Goal: Check status: Check status

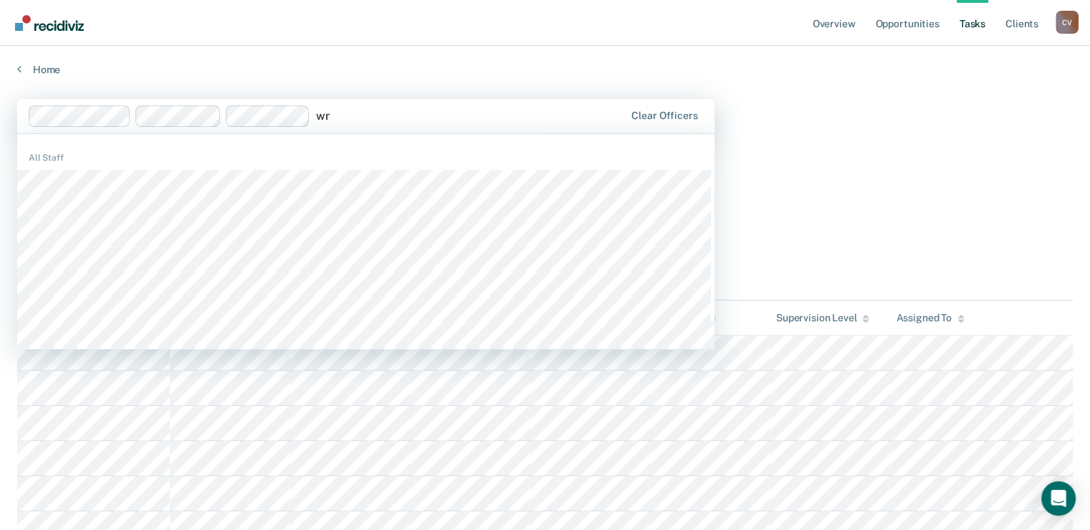
type input "w"
click at [374, 45] on div "Overview Opportunities Tasks Client s [PERSON_NAME] C V Profile How it works Lo…" at bounding box center [545, 23] width 1090 height 46
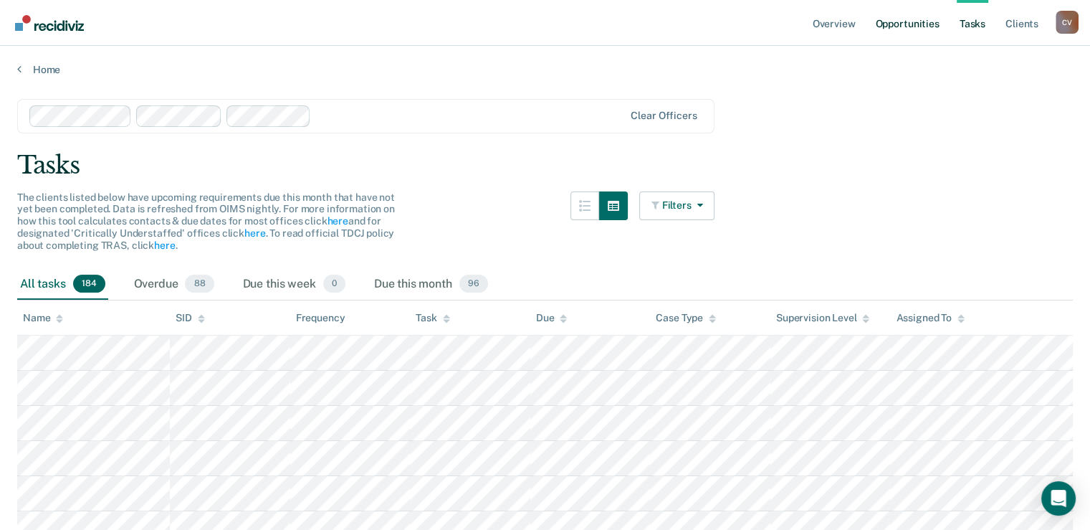
click at [915, 24] on link "Opportunities" at bounding box center [907, 23] width 70 height 46
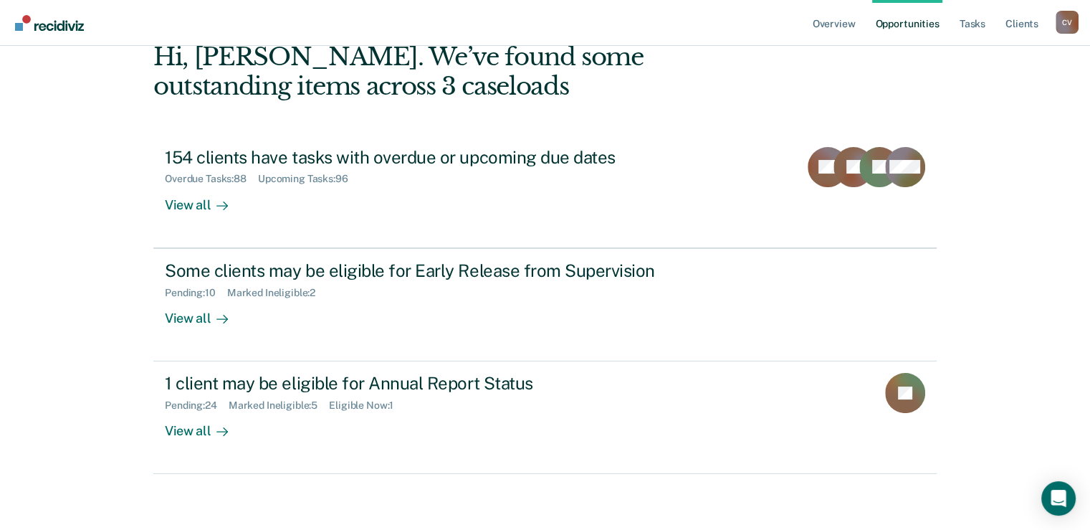
scroll to position [79, 0]
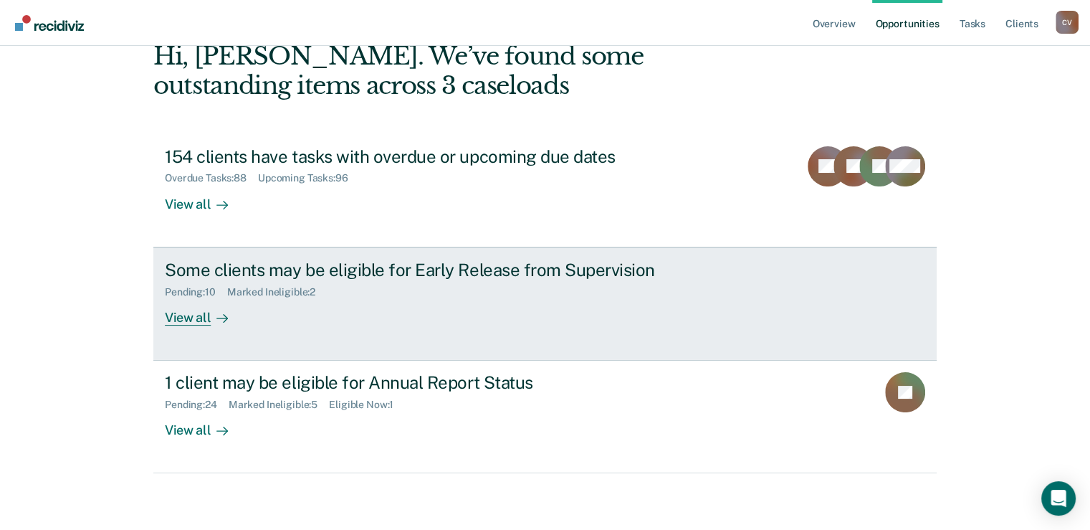
click at [236, 269] on div "Some clients may be eligible for Early Release from Supervision" at bounding box center [416, 269] width 503 height 21
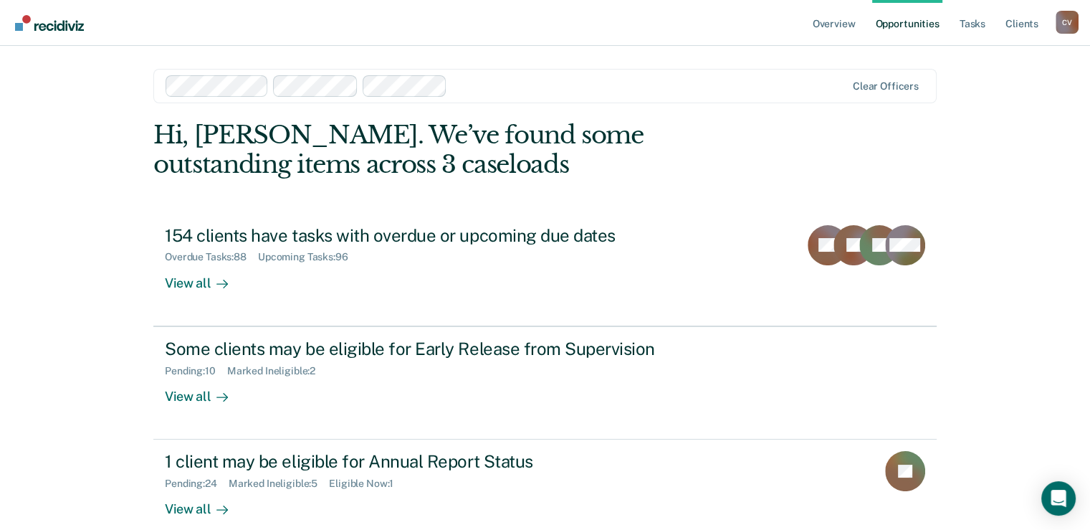
scroll to position [79, 0]
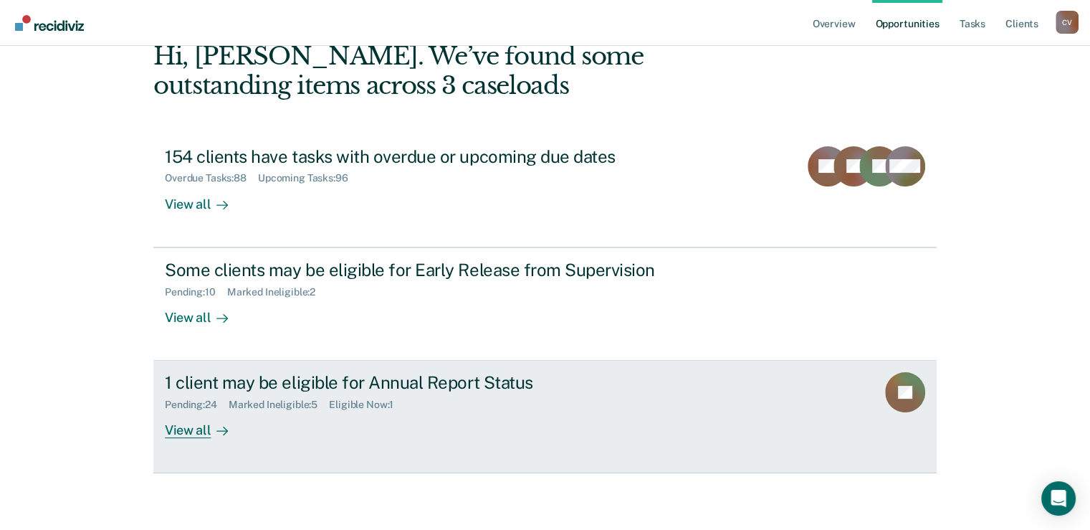
click at [233, 373] on div "1 client may be eligible for Annual Report Status" at bounding box center [416, 382] width 503 height 21
